Goal: Task Accomplishment & Management: Use online tool/utility

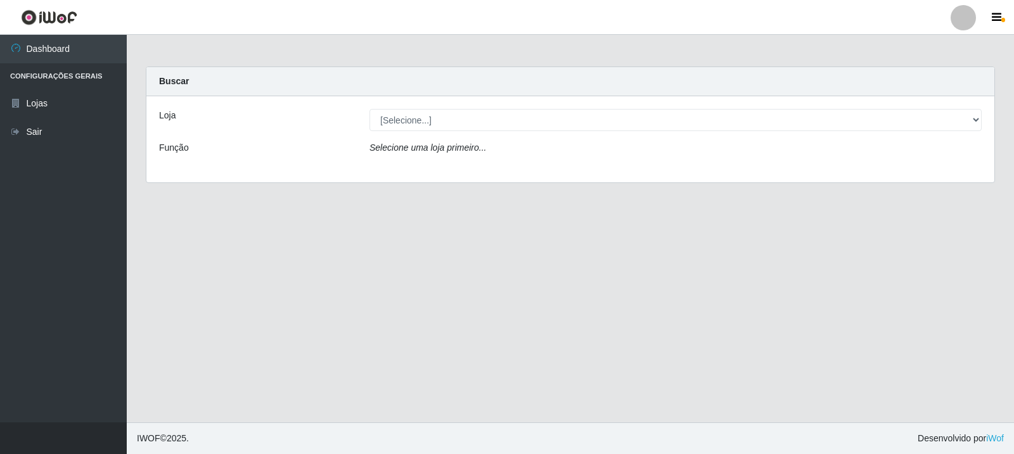
click at [641, 172] on div "Loja [Selecione...] Rede Compras Supermercados - LOJA 3 Função Selecione uma lo…" at bounding box center [570, 139] width 848 height 86
click at [644, 136] on div "Loja [Selecione...] Rede Compras Supermercados - LOJA 3 Função Selecione uma lo…" at bounding box center [570, 139] width 848 height 86
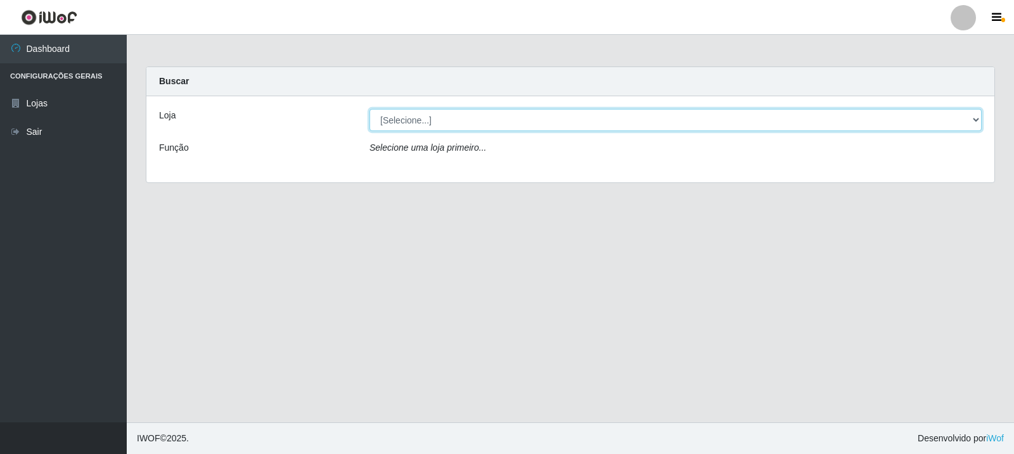
click at [648, 122] on select "[Selecione...] Rede Compras Supermercados - LOJA 3" at bounding box center [675, 120] width 612 height 22
select select "162"
click at [369, 109] on select "[Selecione...] Rede Compras Supermercados - LOJA 3" at bounding box center [675, 120] width 612 height 22
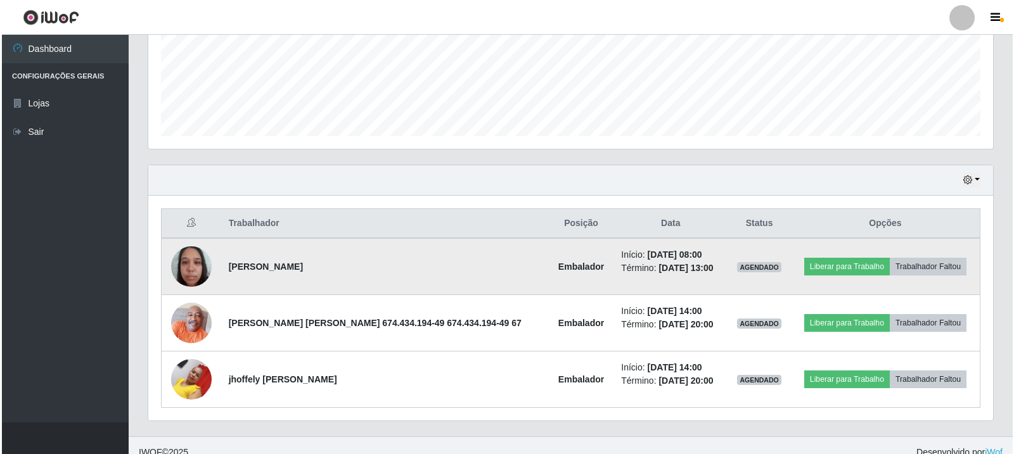
scroll to position [331, 0]
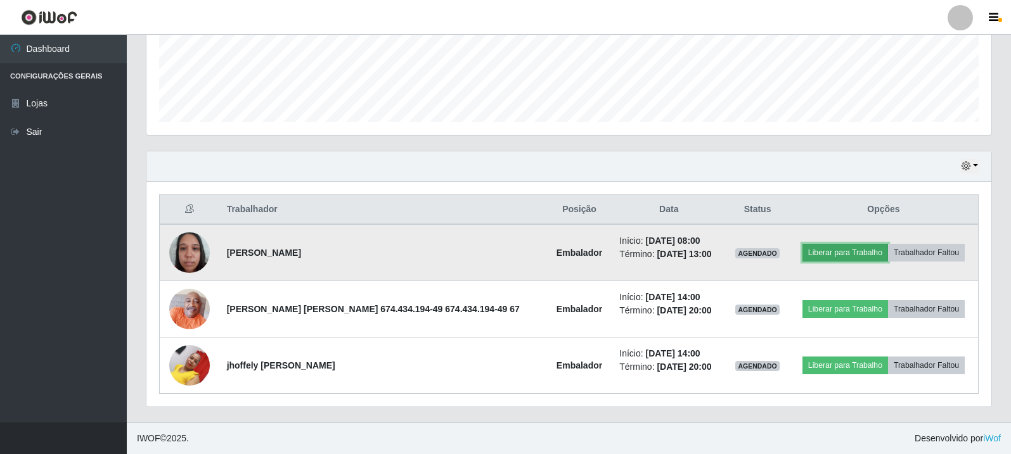
click at [827, 252] on button "Liberar para Trabalho" at bounding box center [845, 253] width 86 height 18
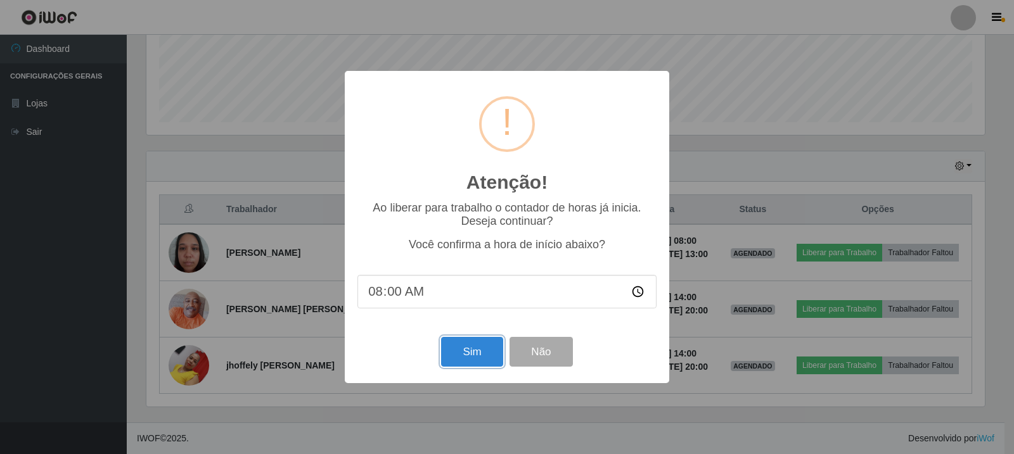
click at [480, 356] on button "Sim" at bounding box center [471, 352] width 61 height 30
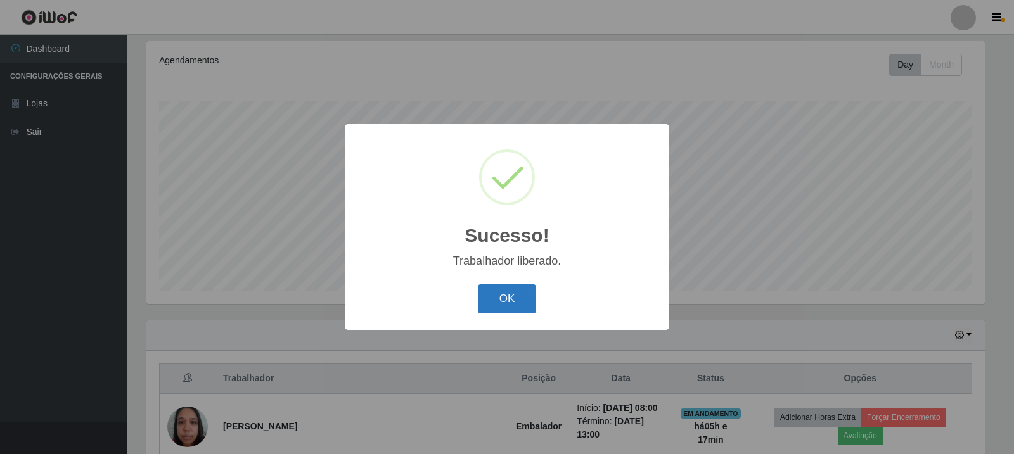
click at [506, 312] on button "OK" at bounding box center [507, 299] width 59 height 30
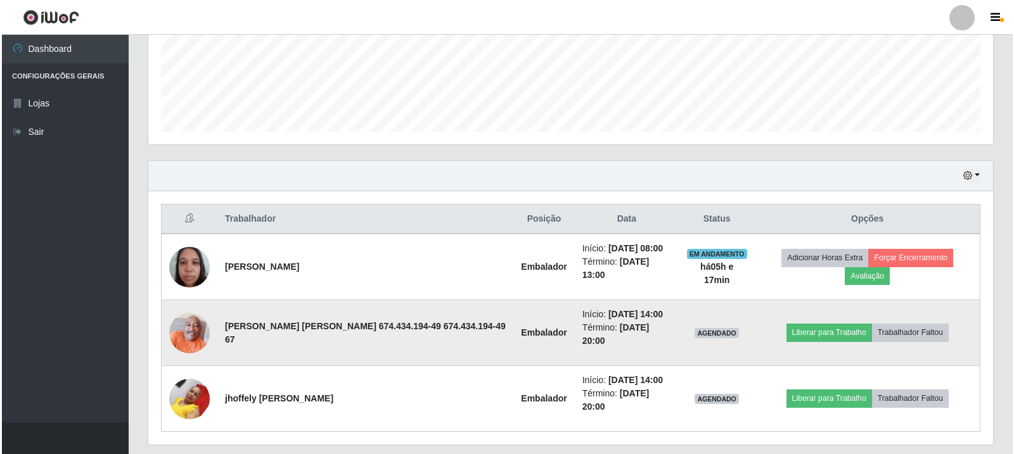
scroll to position [331, 0]
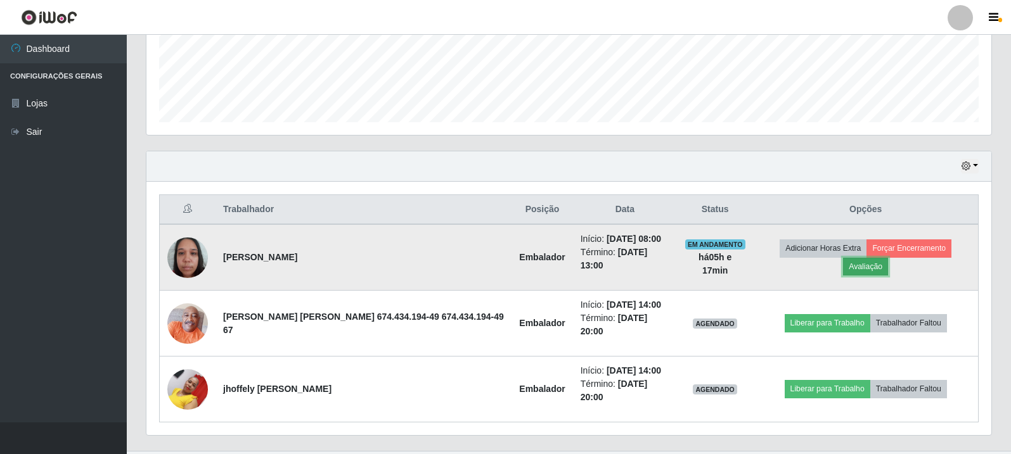
click at [888, 258] on button "Avaliação" at bounding box center [865, 267] width 45 height 18
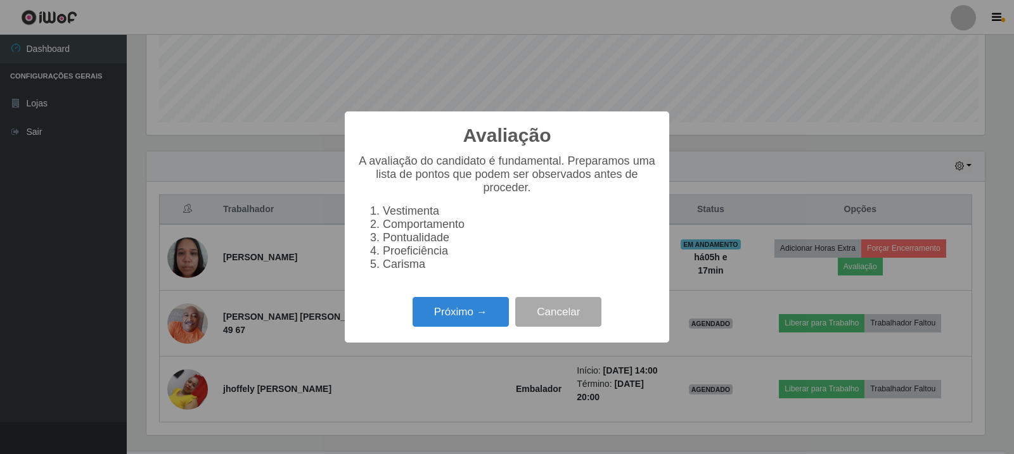
scroll to position [263, 838]
click at [476, 314] on button "Próximo →" at bounding box center [460, 312] width 96 height 30
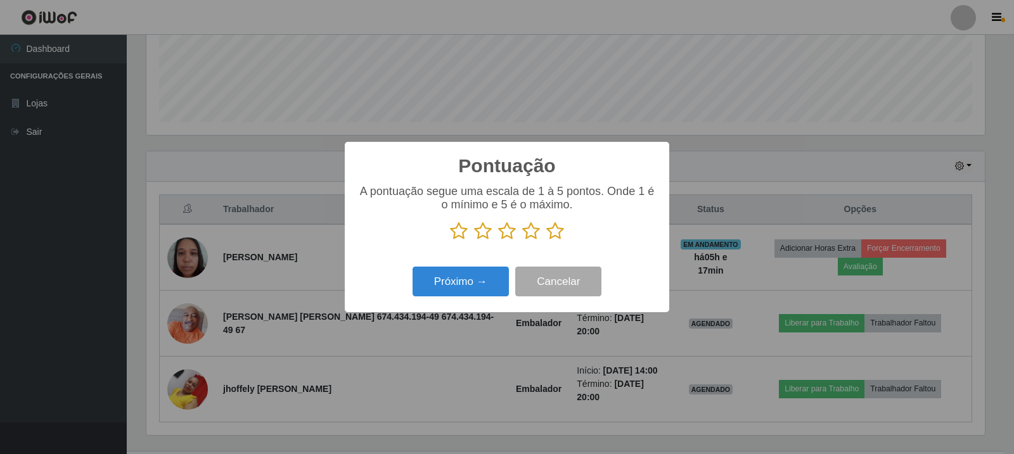
scroll to position [633351, 632776]
click at [556, 250] on div "A pontuação segue uma escala de 1 à 5 pontos. Onde 1 é o mínimo e 5 é o máximo." at bounding box center [506, 218] width 299 height 66
click at [559, 236] on icon at bounding box center [555, 231] width 18 height 19
click at [546, 241] on input "radio" at bounding box center [546, 241] width 0 height 0
click at [473, 270] on button "Próximo →" at bounding box center [460, 282] width 96 height 30
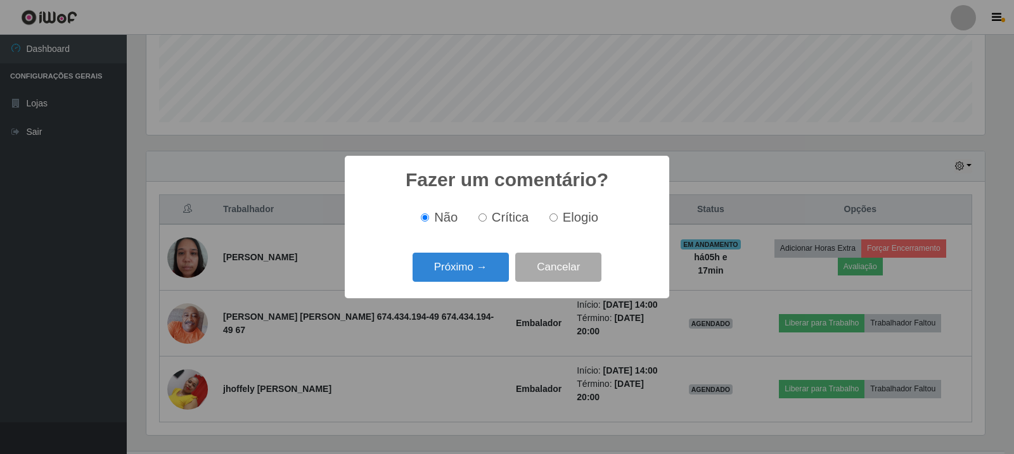
click at [575, 215] on span "Elogio" at bounding box center [580, 217] width 35 height 14
click at [558, 215] on input "Elogio" at bounding box center [553, 218] width 8 height 8
radio input "true"
click at [463, 258] on button "Próximo →" at bounding box center [460, 268] width 96 height 30
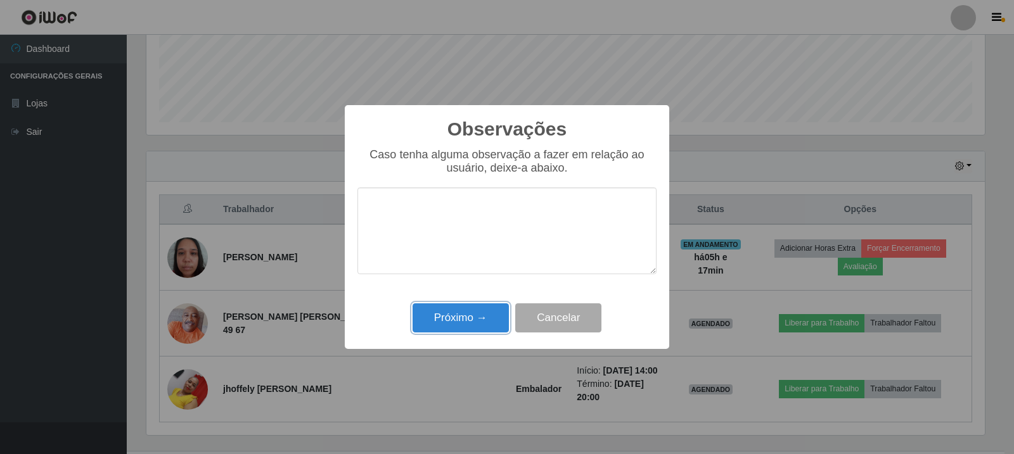
drag, startPoint x: 489, startPoint y: 317, endPoint x: 693, endPoint y: 270, distance: 208.7
click at [489, 318] on button "Próximo →" at bounding box center [460, 319] width 96 height 30
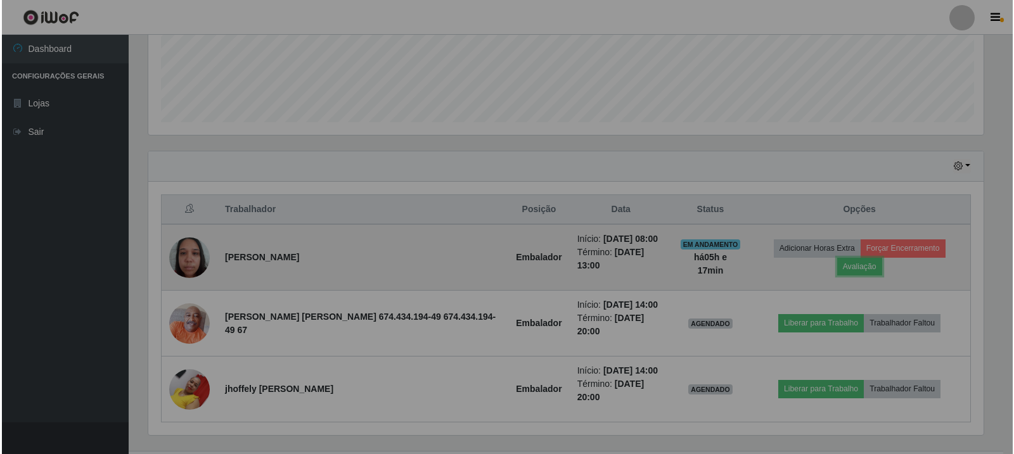
scroll to position [263, 845]
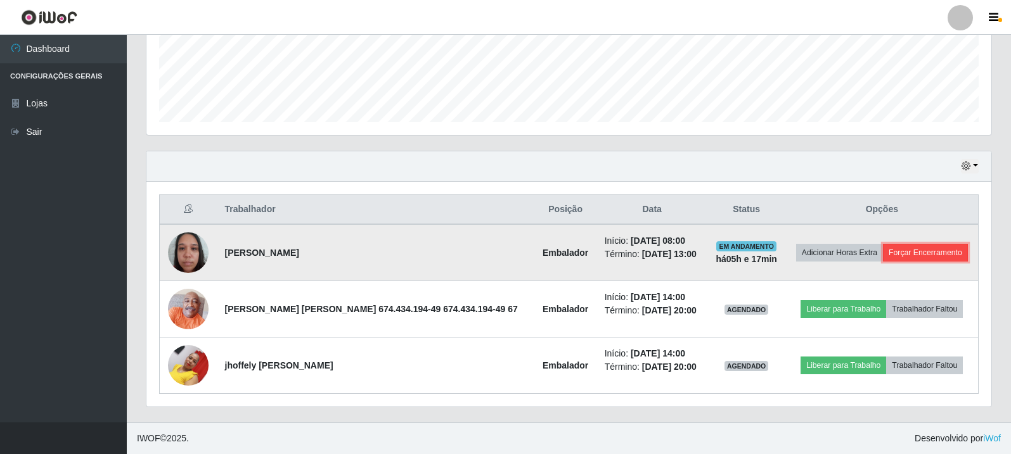
click at [916, 244] on button "Forçar Encerramento" at bounding box center [925, 253] width 85 height 18
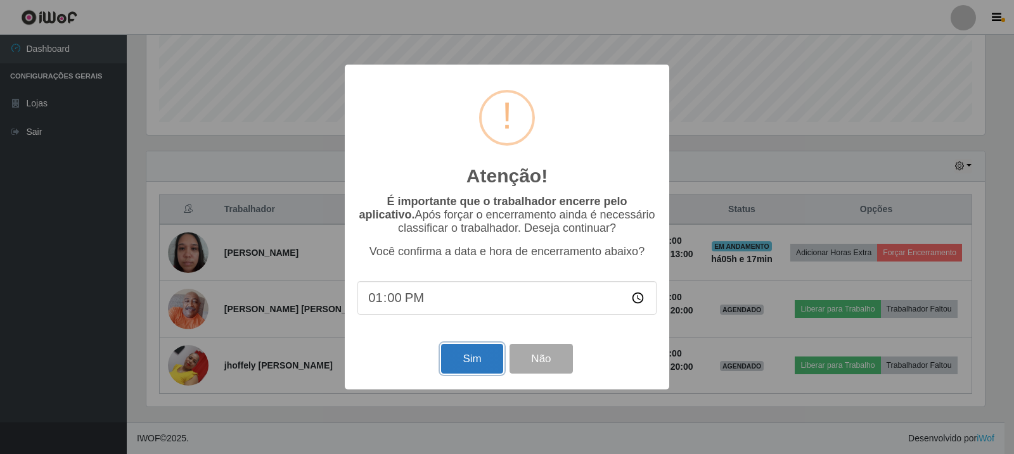
click at [494, 359] on button "Sim" at bounding box center [471, 359] width 61 height 30
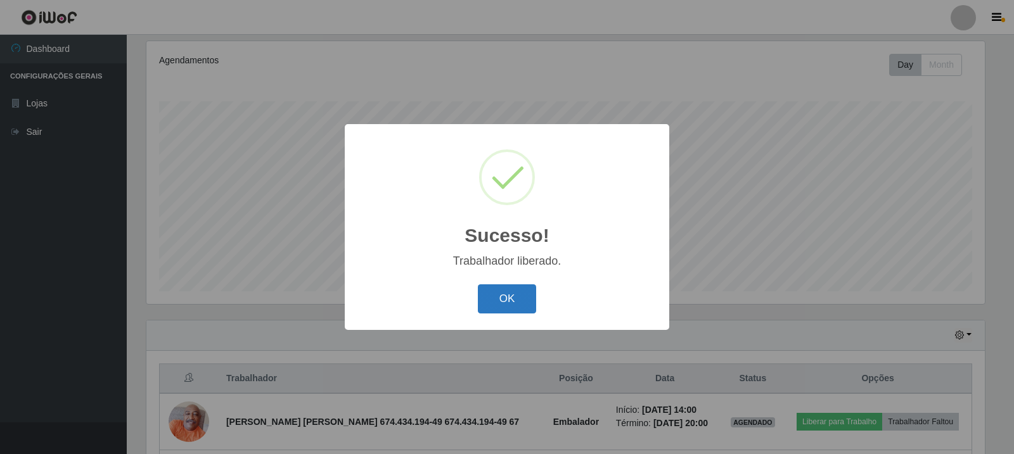
click at [532, 313] on button "OK" at bounding box center [507, 299] width 59 height 30
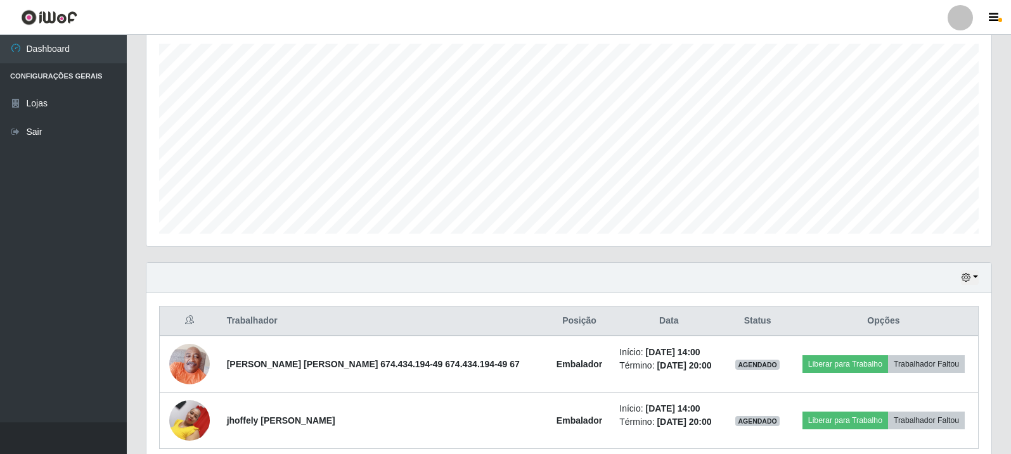
scroll to position [274, 0]
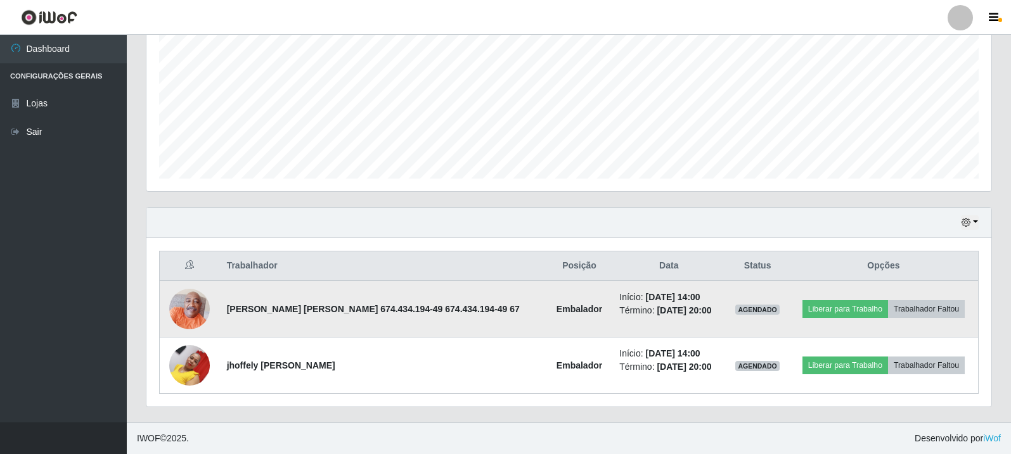
click at [176, 314] on img at bounding box center [189, 309] width 41 height 54
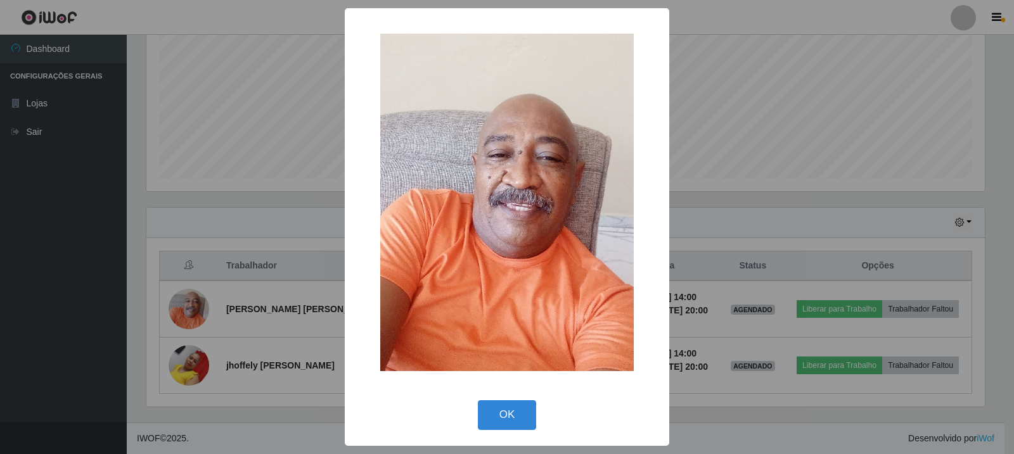
click at [195, 342] on div "× OK Cancel" at bounding box center [507, 227] width 1014 height 454
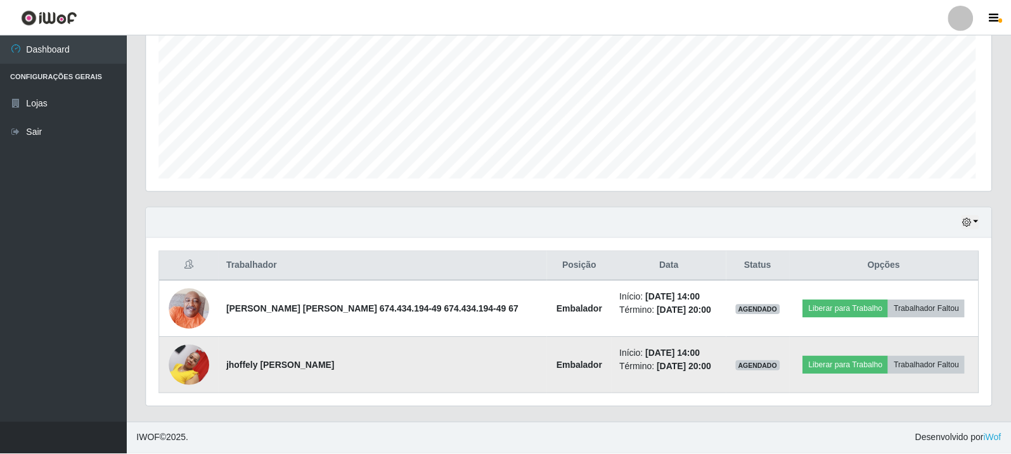
scroll to position [263, 845]
click at [193, 367] on img at bounding box center [189, 365] width 41 height 54
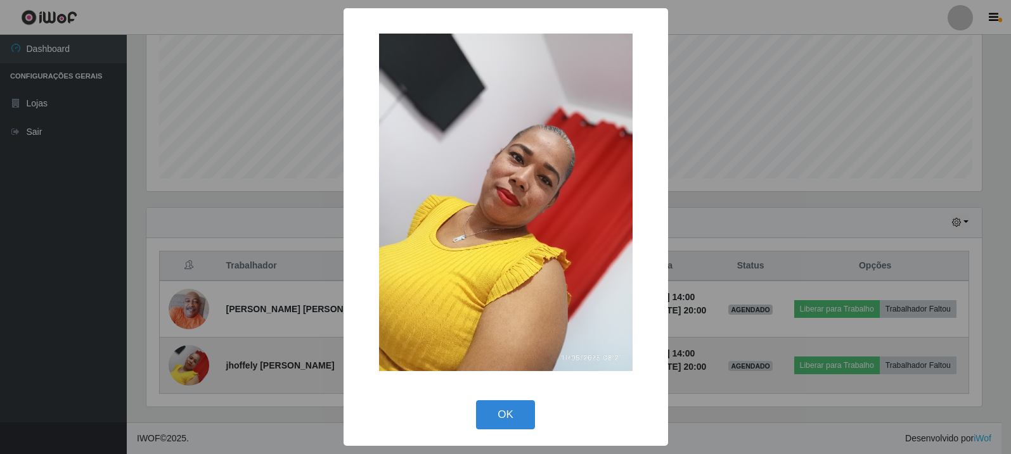
scroll to position [263, 838]
click at [193, 367] on div "× OK Cancel" at bounding box center [507, 227] width 1014 height 454
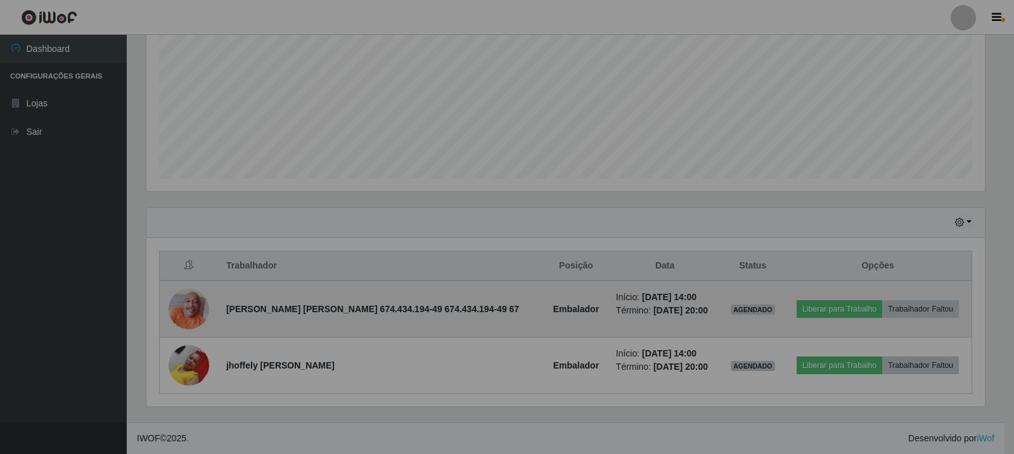
scroll to position [263, 845]
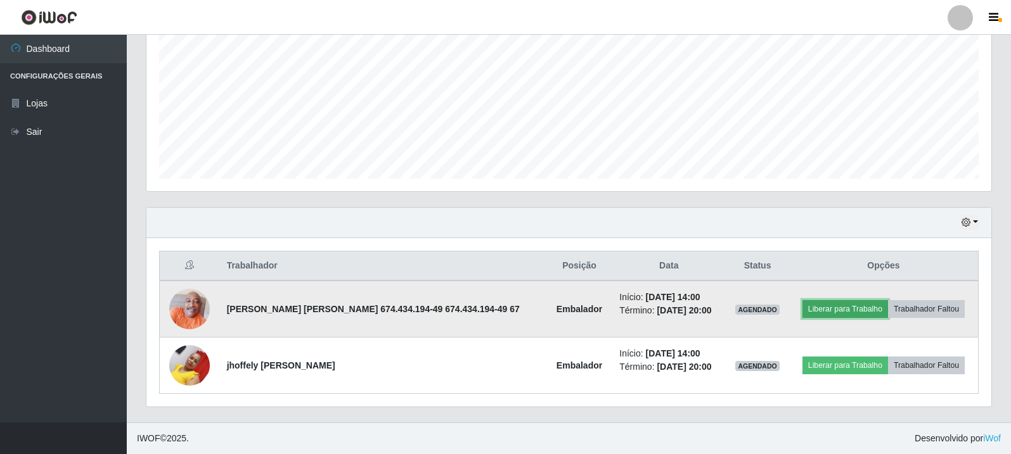
click at [838, 310] on button "Liberar para Trabalho" at bounding box center [845, 309] width 86 height 18
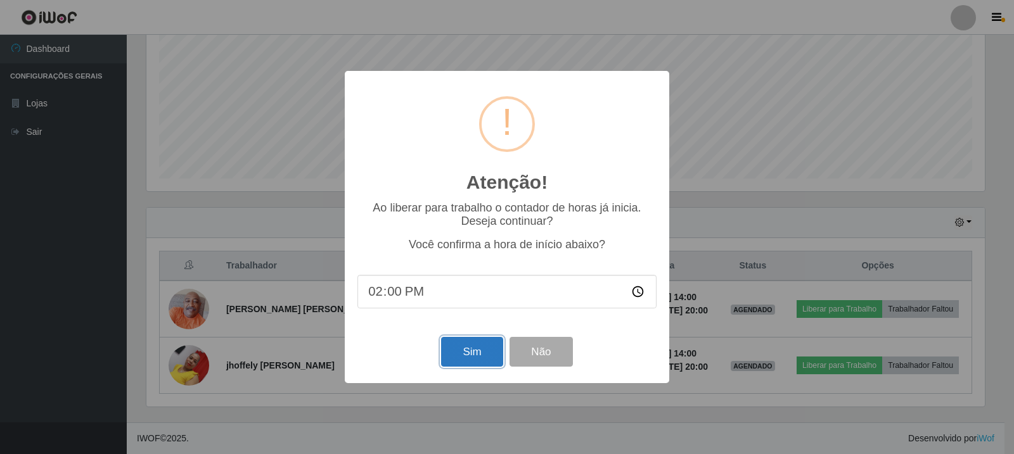
click at [485, 359] on button "Sim" at bounding box center [471, 352] width 61 height 30
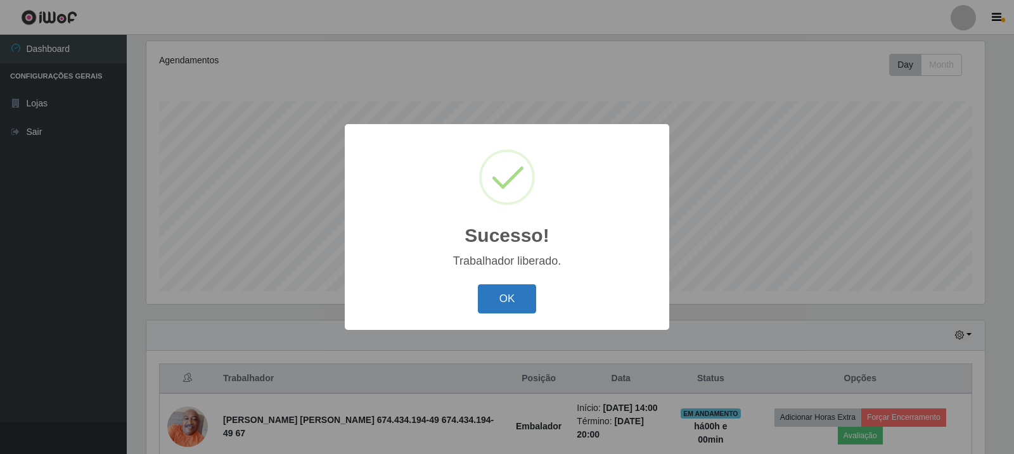
click at [517, 293] on button "OK" at bounding box center [507, 299] width 59 height 30
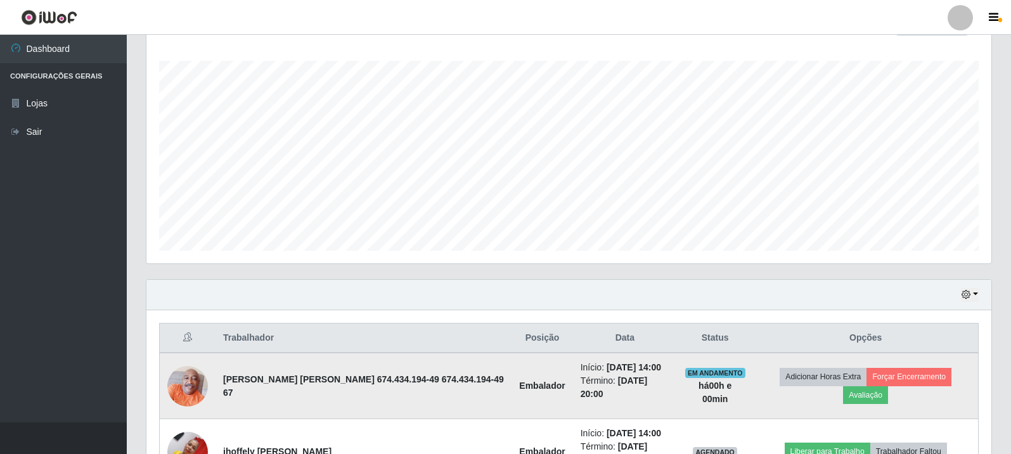
scroll to position [274, 0]
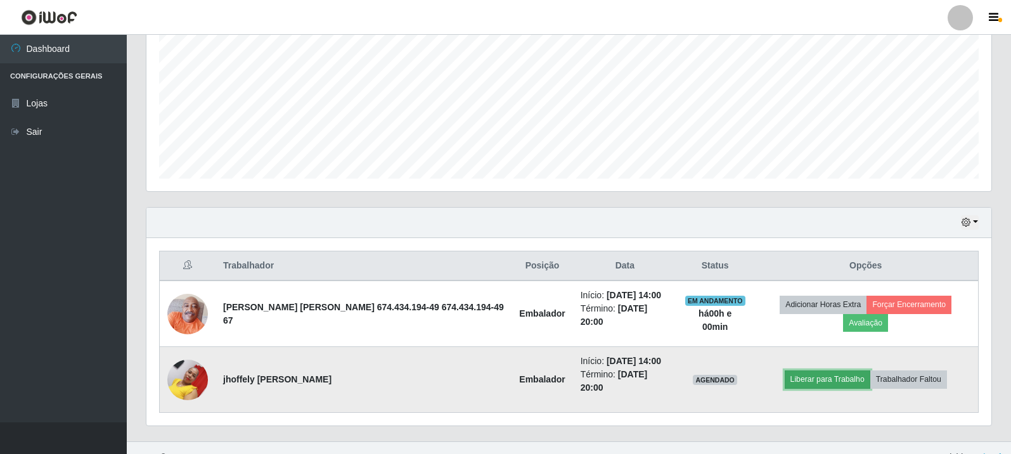
click at [829, 371] on button "Liberar para Trabalho" at bounding box center [827, 380] width 86 height 18
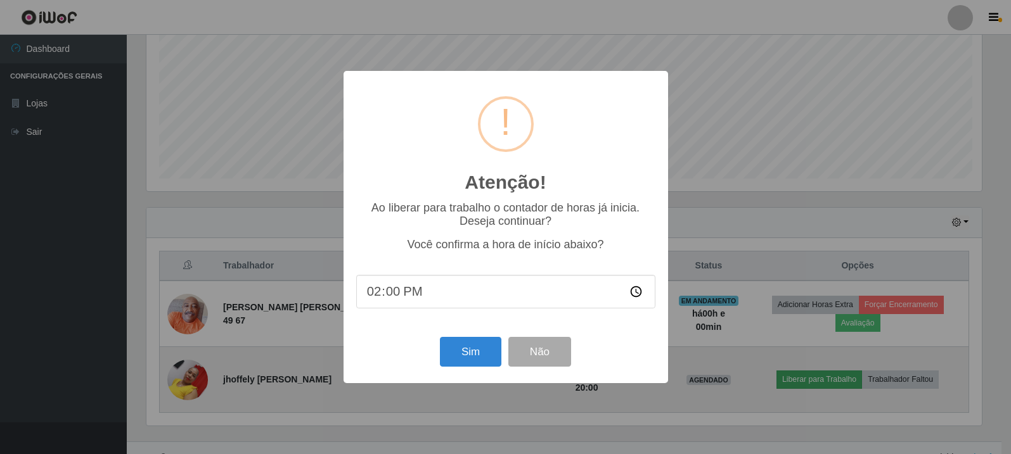
scroll to position [263, 838]
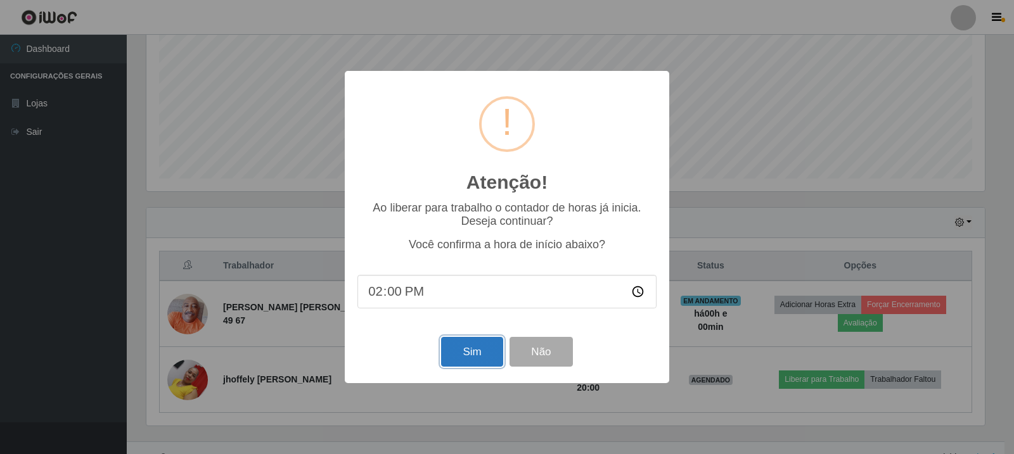
click at [489, 357] on button "Sim" at bounding box center [471, 352] width 61 height 30
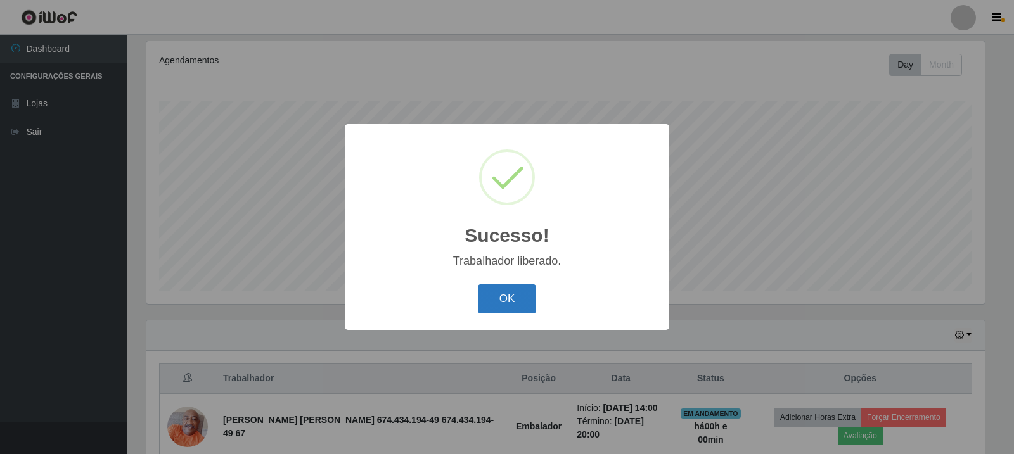
click at [517, 301] on button "OK" at bounding box center [507, 299] width 59 height 30
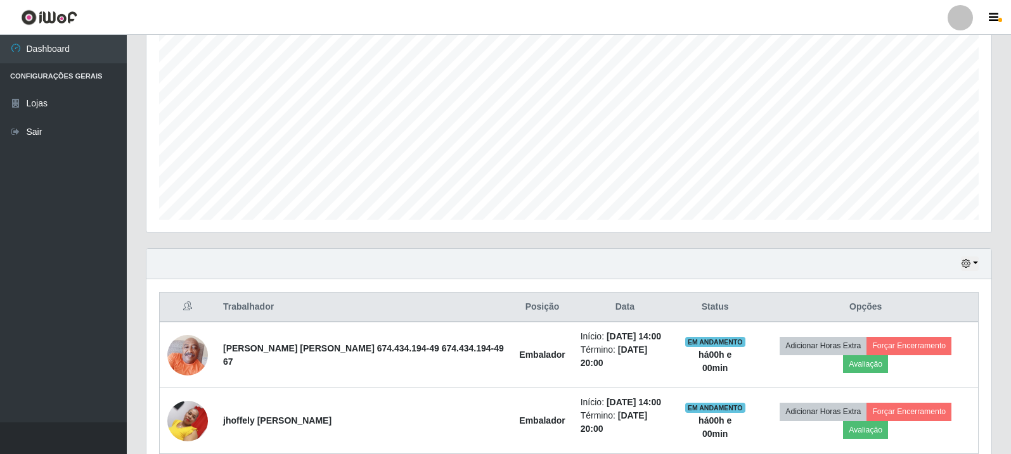
scroll to position [274, 0]
